Goal: Transaction & Acquisition: Purchase product/service

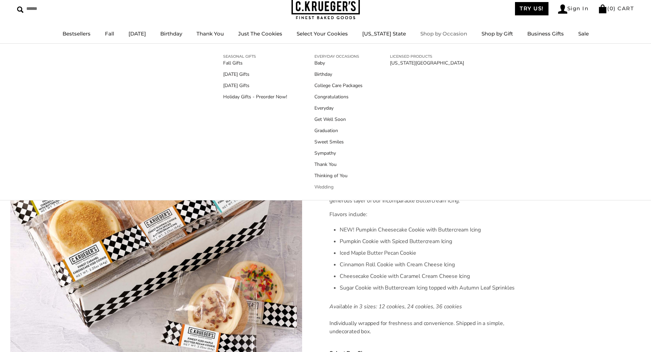
click at [326, 186] on link "Wedding" at bounding box center [338, 187] width 48 height 7
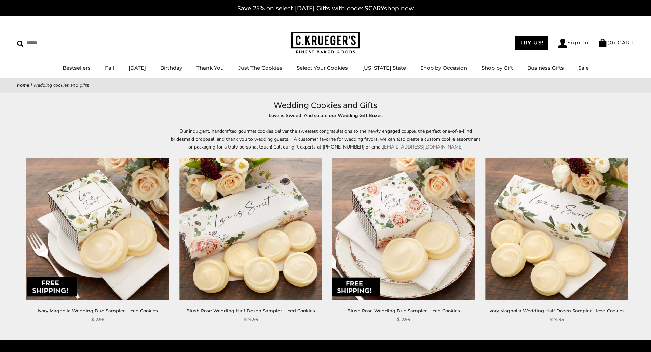
click at [293, 205] on img at bounding box center [250, 229] width 143 height 143
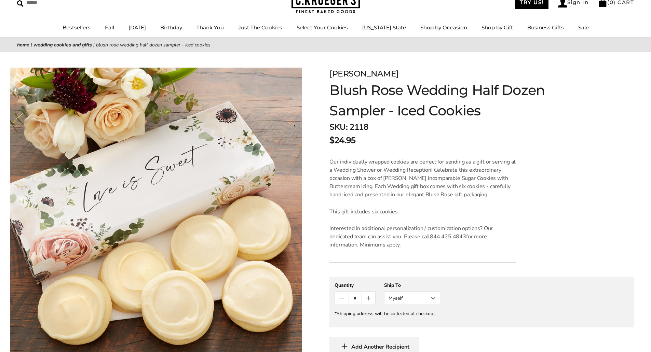
scroll to position [34, 0]
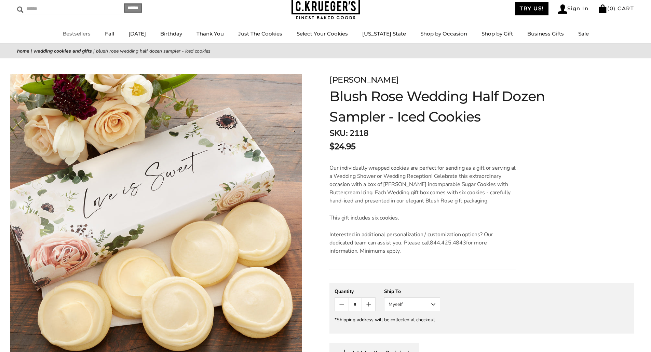
click at [73, 10] on input "Search" at bounding box center [57, 8] width 81 height 11
type input "****"
click at [124, 3] on input "******" at bounding box center [133, 7] width 18 height 9
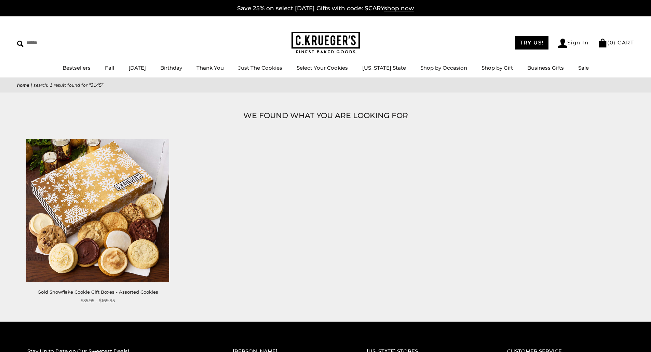
click at [130, 184] on img at bounding box center [98, 210] width 143 height 143
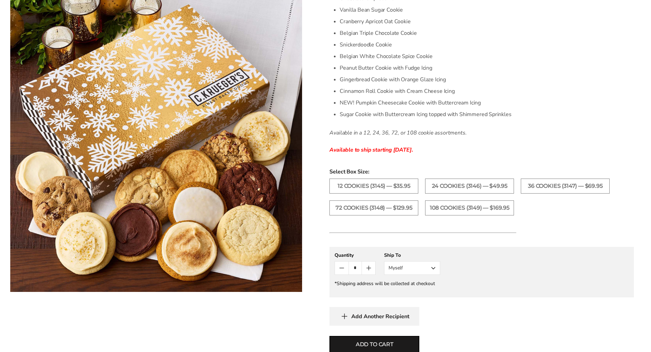
scroll to position [513, 0]
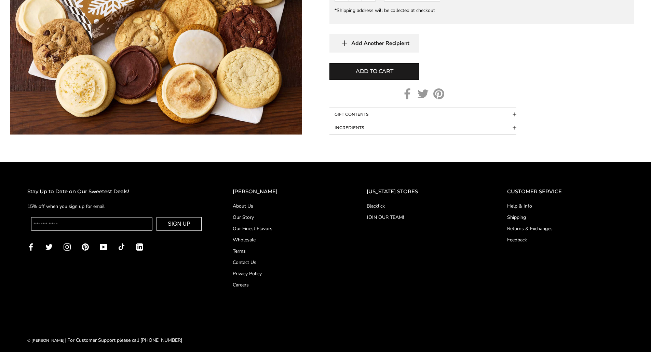
click at [514, 112] on button "GIFT CONTENTS" at bounding box center [422, 114] width 187 height 13
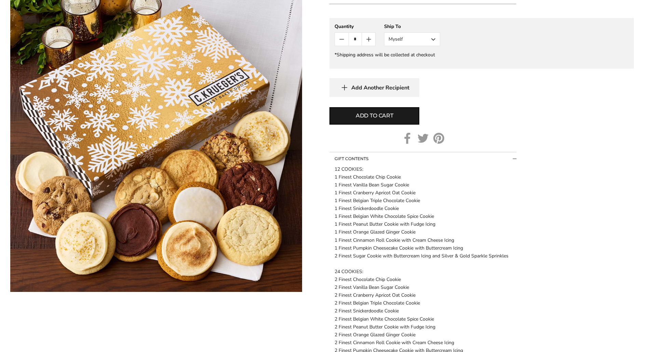
scroll to position [478, 0]
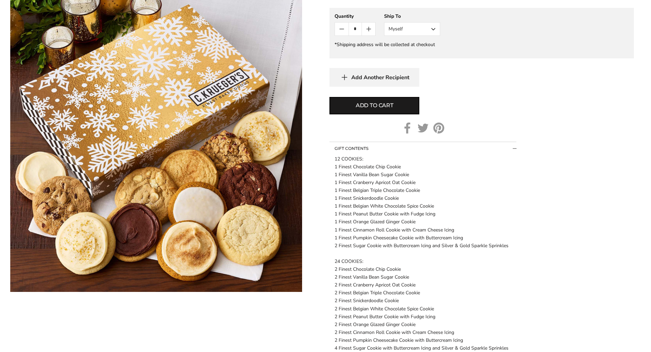
click at [559, 113] on div "Add to cart" at bounding box center [481, 105] width 305 height 17
